Goal: Information Seeking & Learning: Understand process/instructions

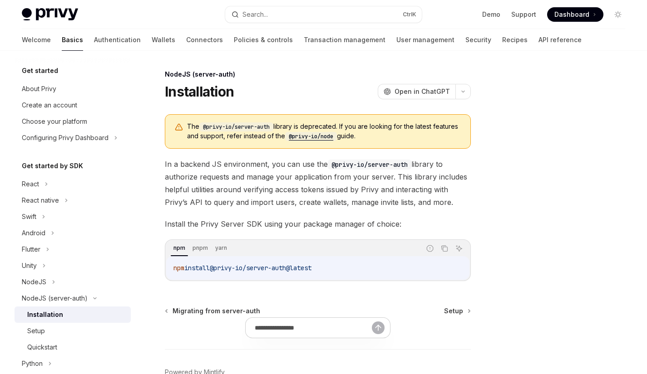
scroll to position [19, 0]
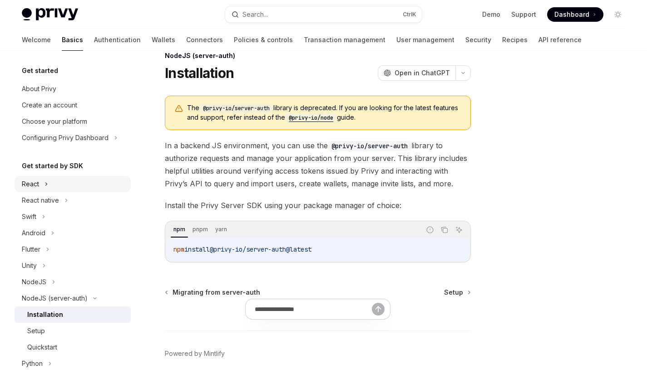
click at [35, 180] on div "React" at bounding box center [30, 184] width 17 height 11
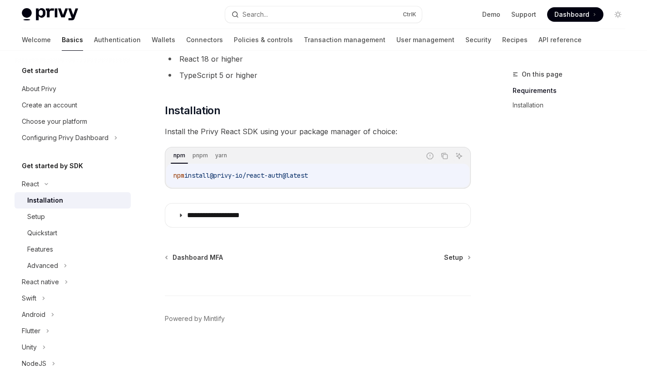
scroll to position [83, 0]
click at [451, 252] on div "**********" at bounding box center [233, 180] width 480 height 389
click at [451, 254] on span "Setup" at bounding box center [453, 258] width 19 height 9
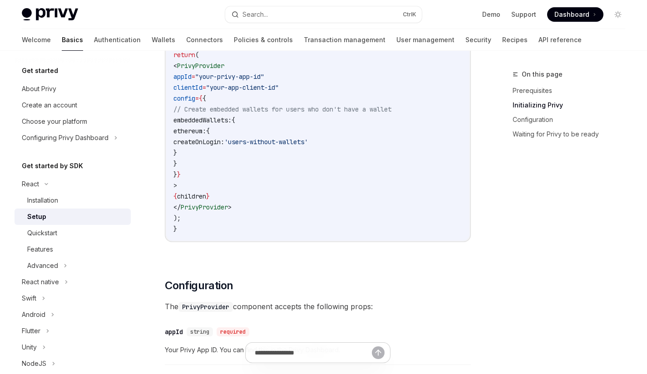
scroll to position [409, 0]
click at [52, 226] on link "Quickstart" at bounding box center [73, 233] width 116 height 16
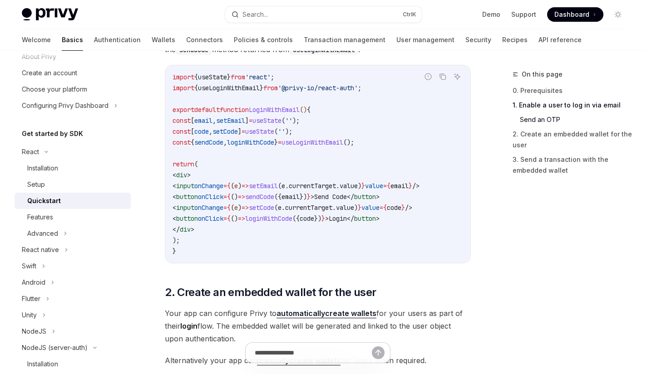
scroll to position [425, 0]
click at [314, 152] on code "import { useState } from 'react' ; import { useLoginWithEmail } from '@privy-io…" at bounding box center [317, 164] width 290 height 185
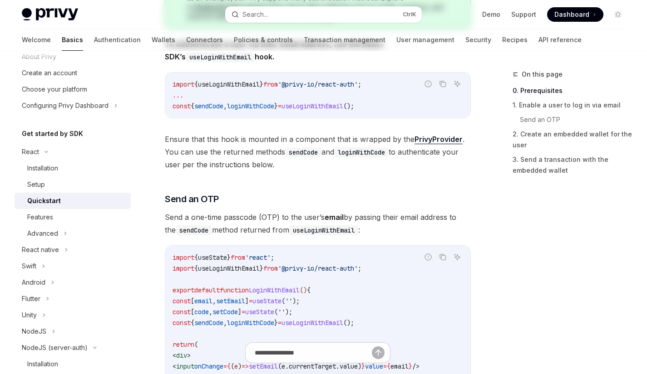
scroll to position [0, 0]
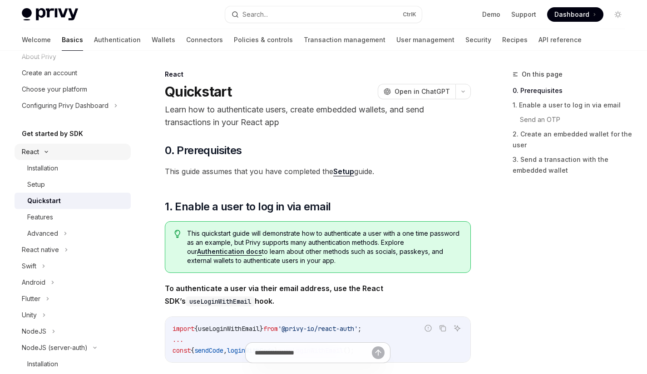
click at [82, 152] on div "React" at bounding box center [73, 152] width 116 height 16
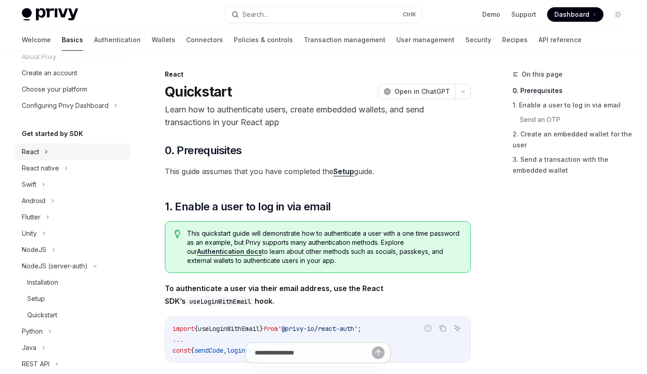
click at [52, 153] on div "React" at bounding box center [73, 152] width 116 height 16
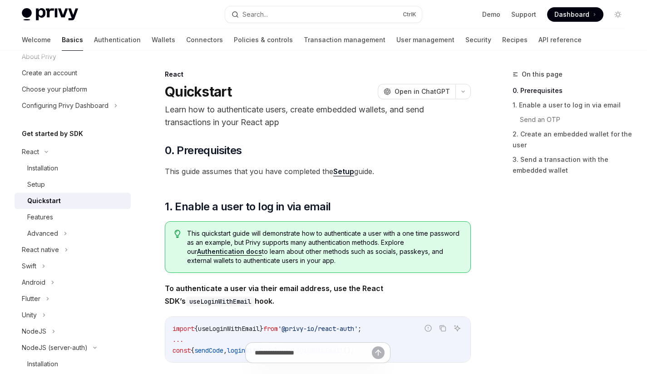
click at [285, 245] on span "This quickstart guide will demonstrate how to authenticate a user with a one ti…" at bounding box center [324, 247] width 275 height 36
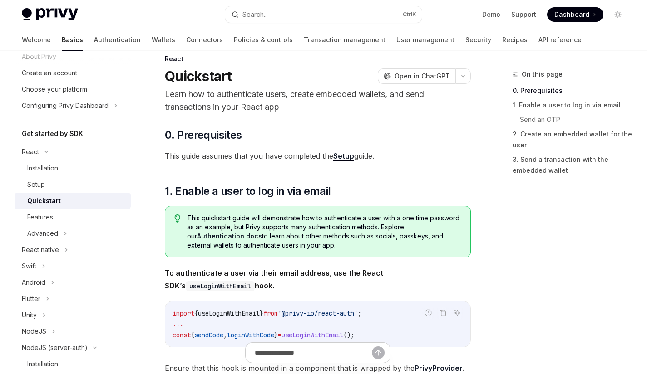
scroll to position [16, 0]
click at [45, 167] on div "Installation" at bounding box center [42, 168] width 31 height 11
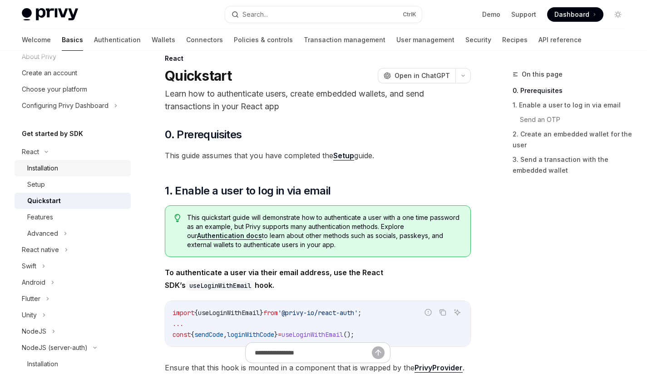
click at [45, 167] on div "Installation" at bounding box center [42, 168] width 31 height 11
click at [49, 168] on div "Installation" at bounding box center [42, 168] width 31 height 11
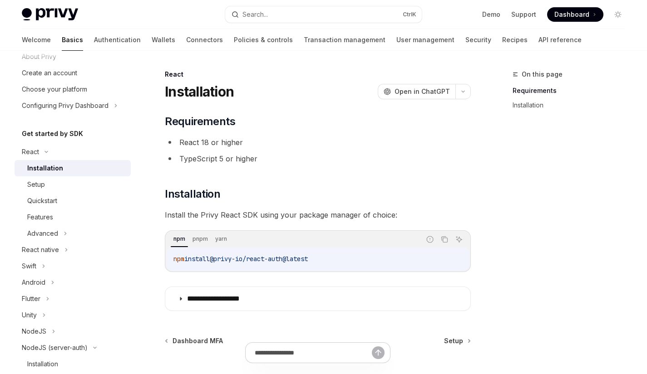
scroll to position [0, 0]
click at [81, 194] on link "Quickstart" at bounding box center [73, 201] width 116 height 16
click at [49, 202] on div "Quickstart" at bounding box center [42, 201] width 30 height 11
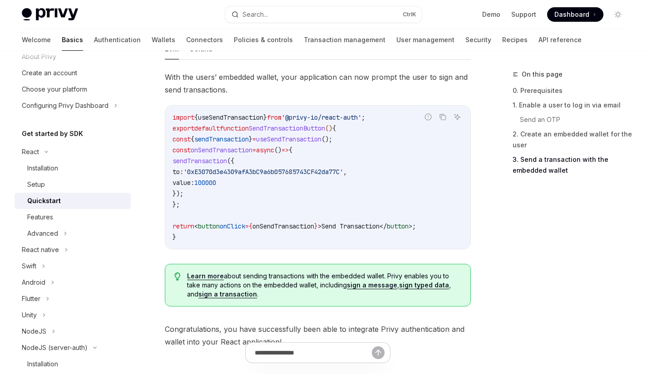
scroll to position [826, 0]
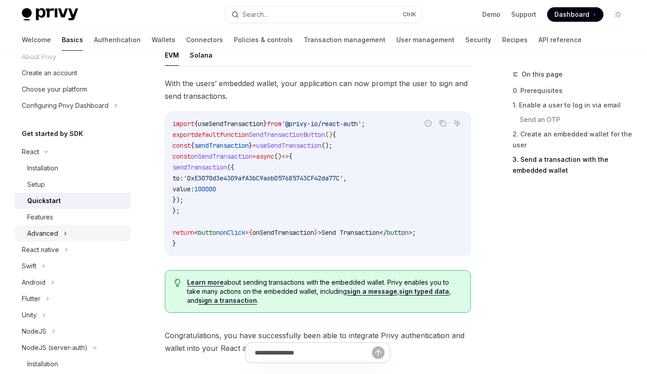
click at [88, 231] on div "Advanced" at bounding box center [73, 234] width 116 height 16
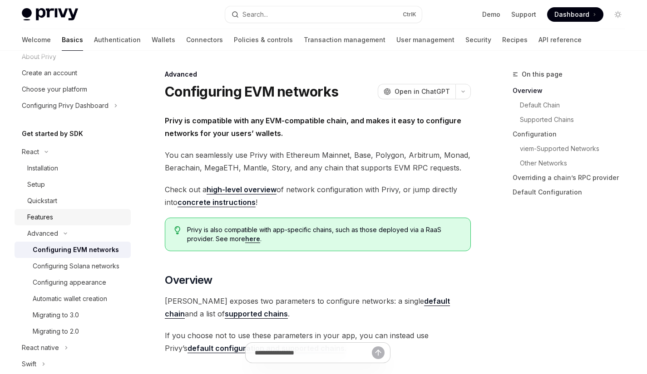
click at [59, 220] on div "Features" at bounding box center [76, 217] width 98 height 11
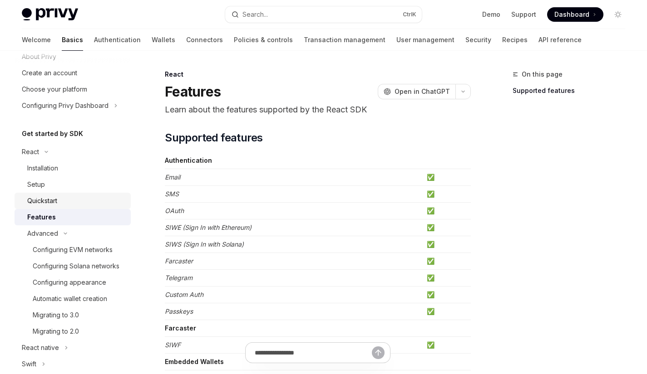
click at [77, 201] on div "Quickstart" at bounding box center [76, 201] width 98 height 11
click at [84, 207] on link "Quickstart" at bounding box center [73, 201] width 116 height 16
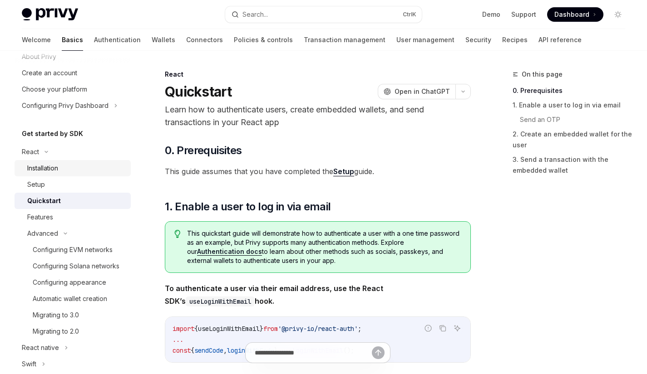
click at [43, 167] on div "Installation" at bounding box center [42, 168] width 31 height 11
click at [40, 167] on div "Installation" at bounding box center [42, 168] width 31 height 11
click at [42, 166] on div "Installation" at bounding box center [42, 168] width 31 height 11
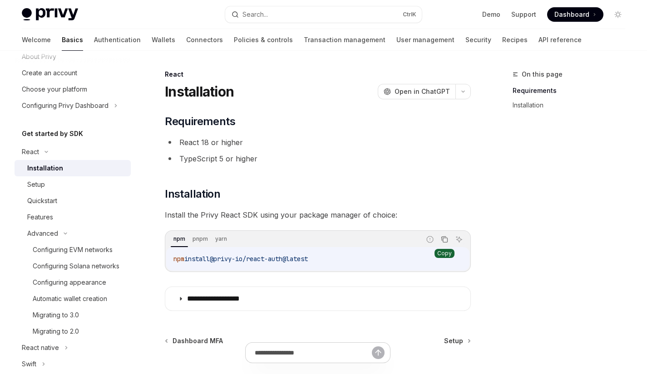
type textarea "*"
click at [442, 239] on icon "Copy the contents from the code block" at bounding box center [444, 239] width 5 height 4
